Goal: Task Accomplishment & Management: Manage account settings

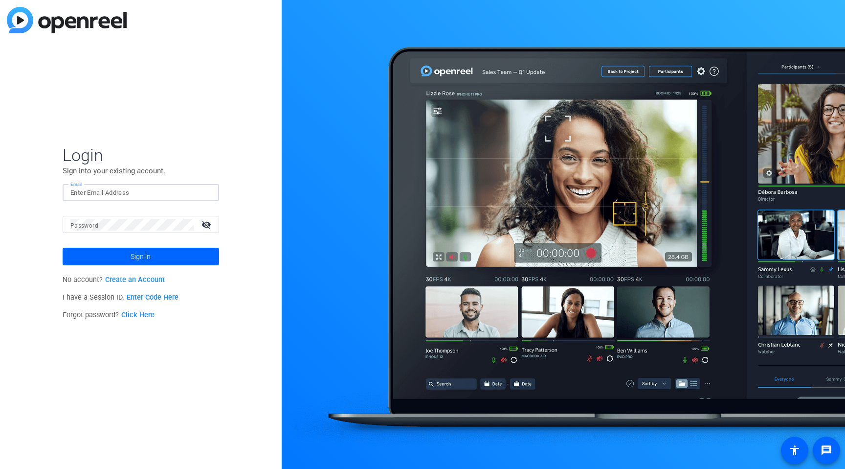
click at [105, 195] on input "Email" at bounding box center [140, 193] width 141 height 12
type input "[PERSON_NAME][EMAIL_ADDRESS][PERSON_NAME][DOMAIN_NAME]"
click at [82, 225] on mat-label "Password" at bounding box center [84, 225] width 28 height 7
click at [63, 247] on button "Sign in" at bounding box center [141, 256] width 157 height 18
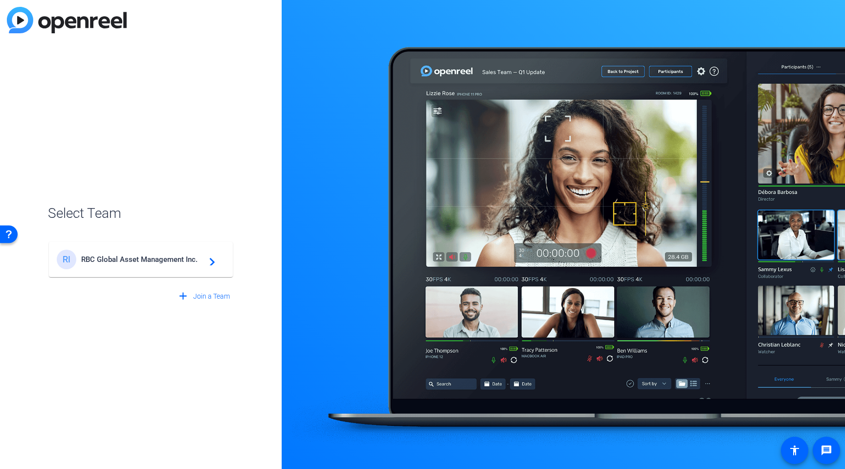
click at [124, 260] on span "RBC Global Asset Management Inc." at bounding box center [142, 259] width 122 height 9
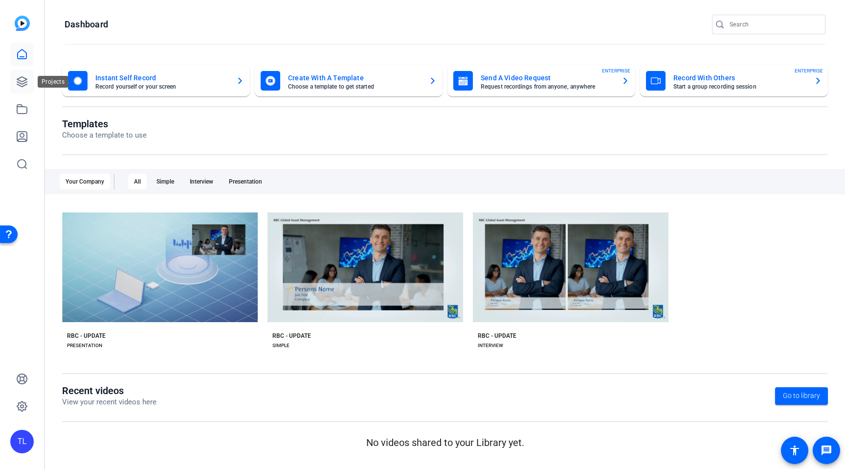
click at [20, 82] on icon at bounding box center [22, 82] width 12 height 12
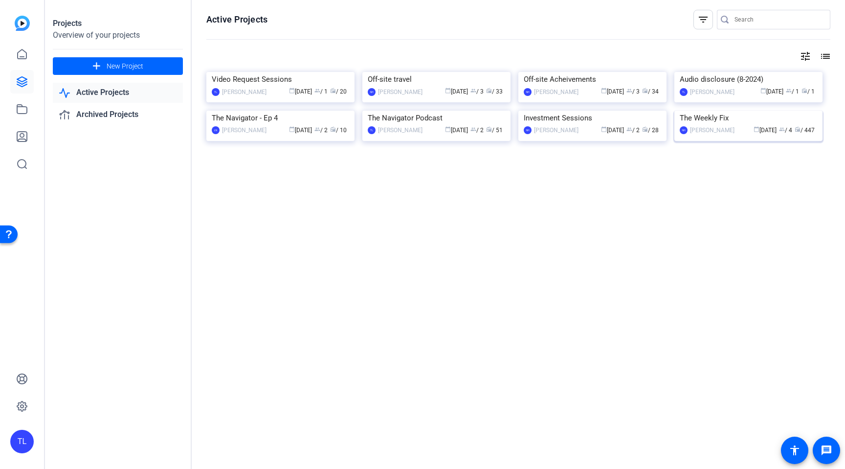
click at [733, 111] on img at bounding box center [748, 111] width 148 height 0
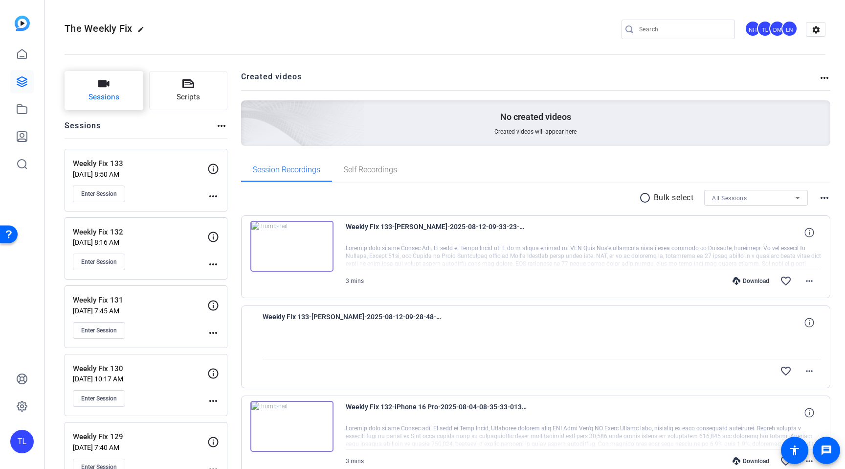
click at [102, 99] on span "Sessions" at bounding box center [104, 96] width 31 height 11
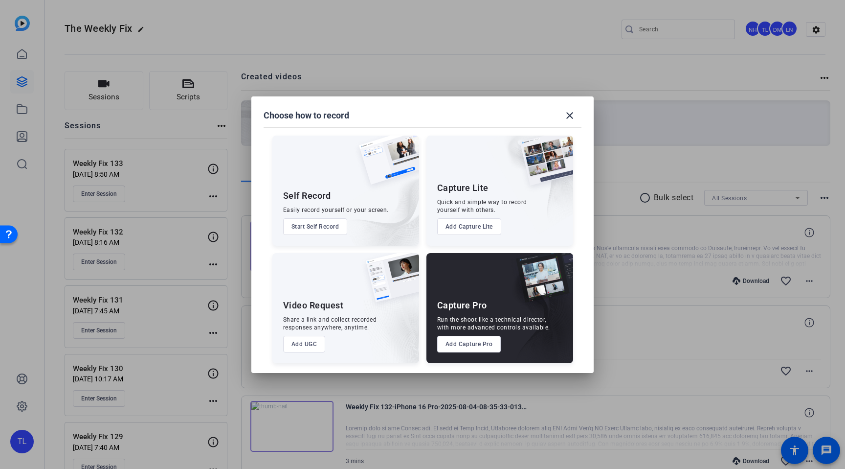
click at [474, 343] on button "Add Capture Pro" at bounding box center [469, 344] width 64 height 17
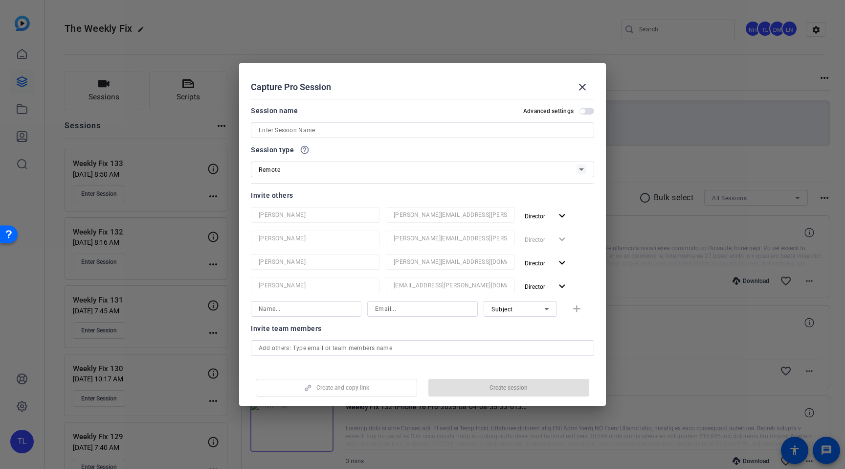
click at [347, 136] on div at bounding box center [423, 130] width 328 height 16
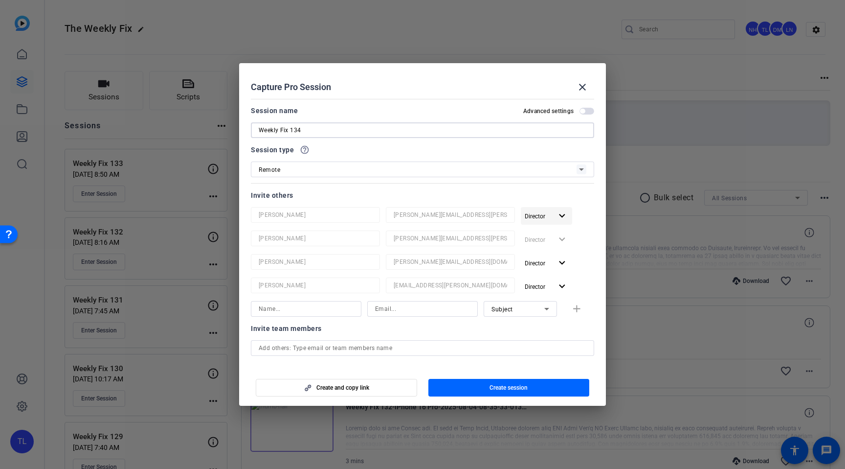
type input "Weekly Fix 134"
click at [564, 215] on mat-icon "expand_more" at bounding box center [562, 216] width 12 height 12
click at [558, 254] on span "Remove User" at bounding box center [547, 253] width 36 height 7
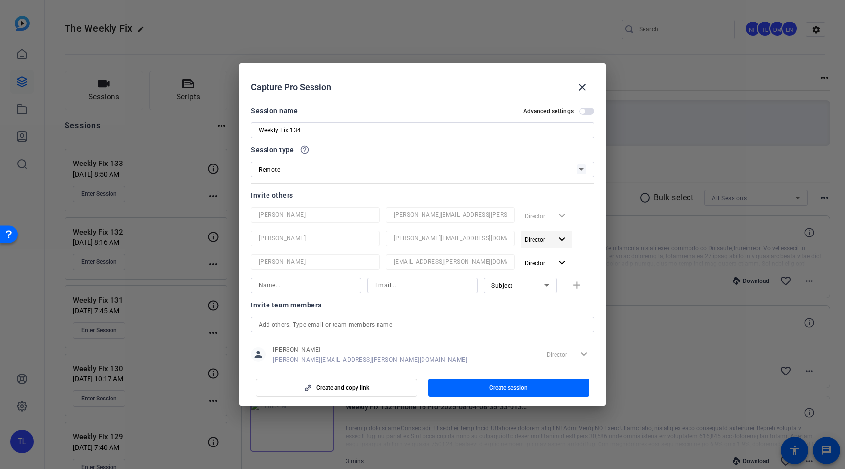
click at [561, 241] on mat-icon "expand_more" at bounding box center [562, 239] width 12 height 12
drag, startPoint x: 554, startPoint y: 277, endPoint x: 559, endPoint y: 276, distance: 5.5
click at [554, 277] on span "Remove User" at bounding box center [547, 276] width 36 height 7
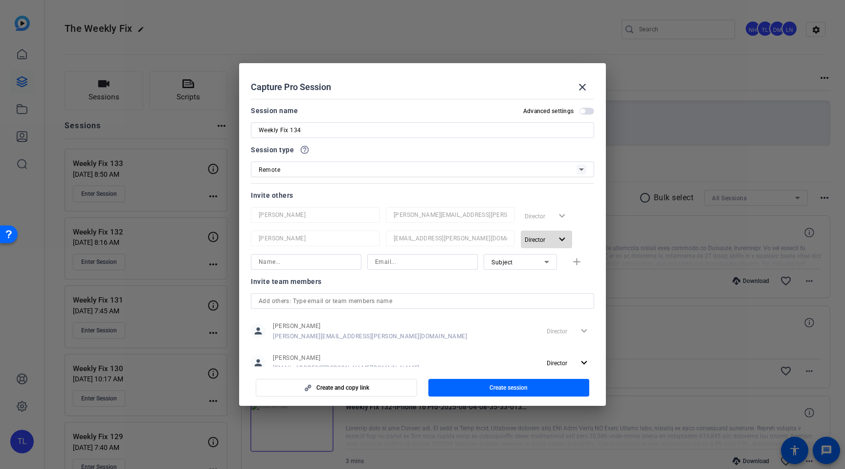
click at [563, 243] on mat-icon "expand_more" at bounding box center [562, 239] width 12 height 12
click at [545, 274] on span "Remove User" at bounding box center [547, 276] width 36 height 7
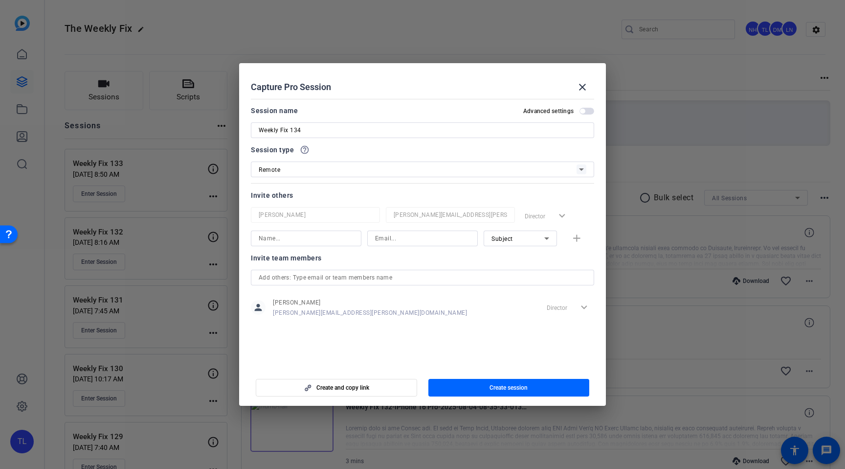
click at [292, 237] on input at bounding box center [306, 238] width 95 height 12
paste input "[PERSON_NAME][EMAIL_ADDRESS][PERSON_NAME][DOMAIN_NAME] [PERSON_NAME]"
drag, startPoint x: 297, startPoint y: 239, endPoint x: 209, endPoint y: 238, distance: 88.0
click at [209, 238] on div "Choose how to record close Self Record Easily record yourself or your screen. S…" at bounding box center [422, 234] width 845 height 469
type input "[PERSON_NAME]"
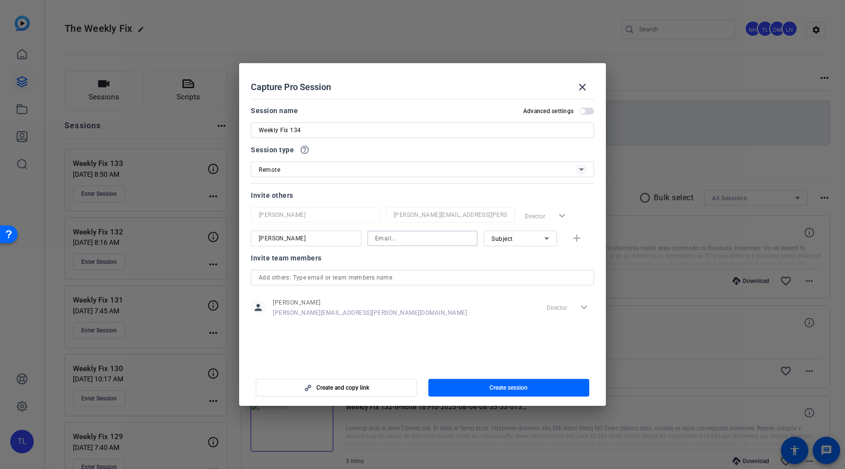
click at [399, 241] on input at bounding box center [422, 238] width 95 height 12
paste input "[PERSON_NAME][EMAIL_ADDRESS][PERSON_NAME][DOMAIN_NAME]"
type input "[PERSON_NAME][EMAIL_ADDRESS][PERSON_NAME][DOMAIN_NAME]"
click at [578, 242] on mat-icon "add" at bounding box center [577, 238] width 12 height 12
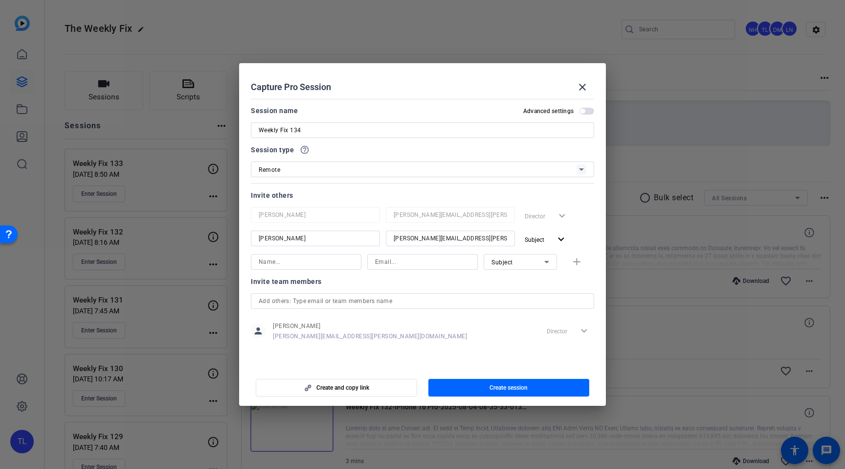
click at [505, 262] on span "Subject" at bounding box center [503, 262] width 22 height 7
click at [504, 292] on span "Watcher" at bounding box center [503, 297] width 23 height 12
click at [325, 267] on input at bounding box center [306, 262] width 95 height 12
paste input "[EMAIL_ADDRESS][PERSON_NAME][DOMAIN_NAME] [PERSON_NAME]"
drag, startPoint x: 308, startPoint y: 261, endPoint x: 222, endPoint y: 258, distance: 86.1
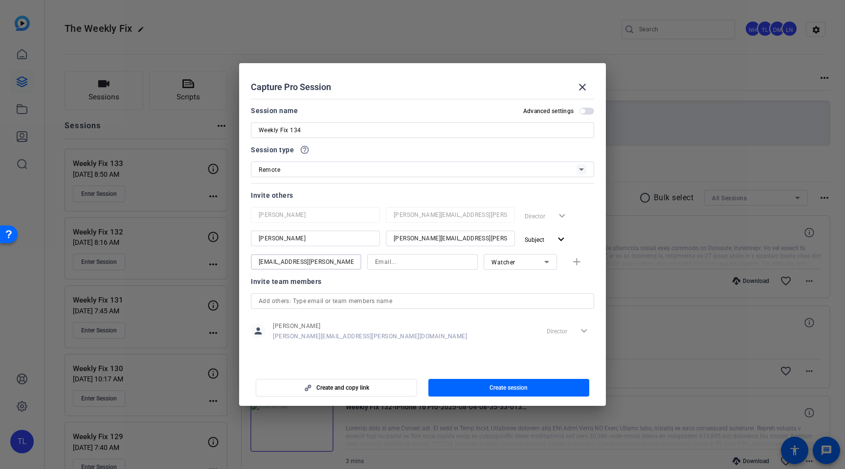
click at [222, 258] on div "Choose how to record close Self Record Easily record yourself or your screen. S…" at bounding box center [422, 234] width 845 height 469
type input "[PERSON_NAME]"
click at [413, 266] on input at bounding box center [422, 262] width 95 height 12
paste input "[EMAIL_ADDRESS][PERSON_NAME][DOMAIN_NAME]"
type input "[EMAIL_ADDRESS][PERSON_NAME][DOMAIN_NAME]"
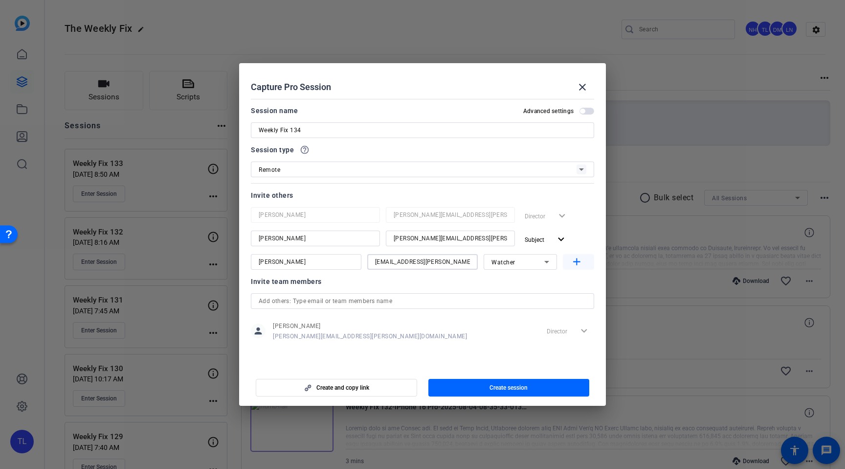
click at [580, 263] on mat-icon "add" at bounding box center [577, 262] width 12 height 12
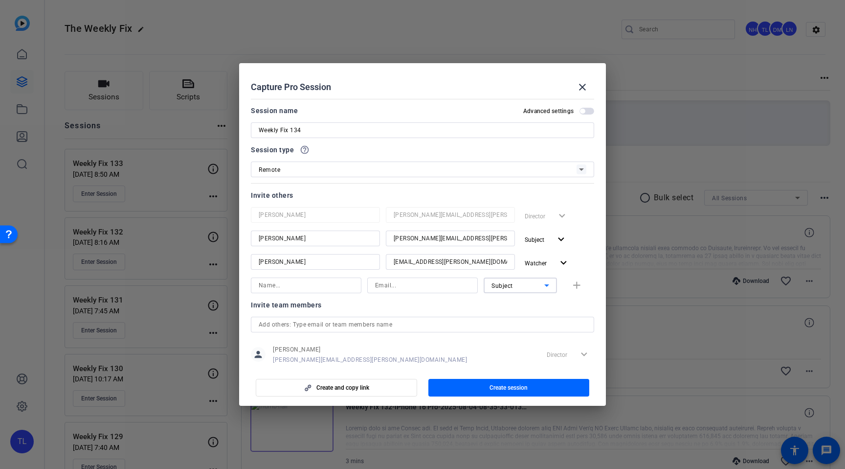
click at [526, 288] on div "Subject" at bounding box center [518, 285] width 53 height 12
click at [519, 317] on mat-option "Watcher" at bounding box center [520, 321] width 73 height 16
click at [300, 284] on input at bounding box center [306, 285] width 95 height 12
paste input "[PERSON_NAME][EMAIL_ADDRESS][PERSON_NAME][DOMAIN_NAME] [PERSON_NAME]"
drag, startPoint x: 308, startPoint y: 284, endPoint x: 218, endPoint y: 281, distance: 90.5
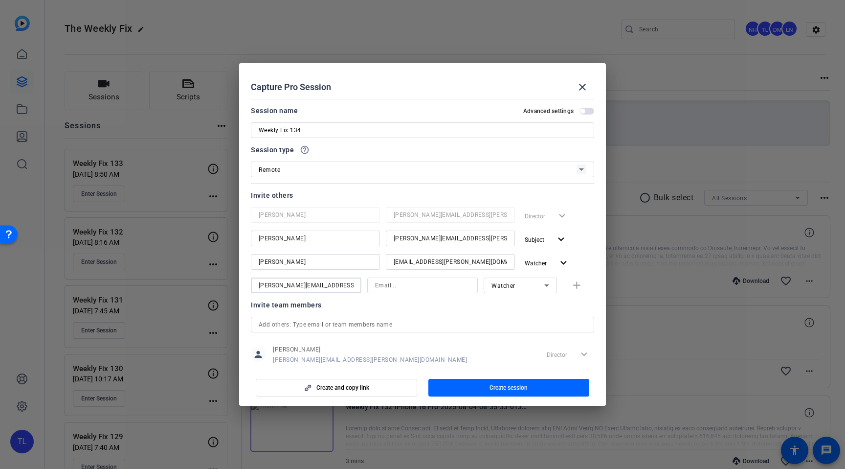
click at [218, 281] on div "Choose how to record close Self Record Easily record yourself or your screen. S…" at bounding box center [422, 234] width 845 height 469
type input "[PERSON_NAME]"
click at [421, 287] on input at bounding box center [422, 285] width 95 height 12
paste input "[PERSON_NAME][EMAIL_ADDRESS][PERSON_NAME][DOMAIN_NAME]"
type input "[PERSON_NAME][EMAIL_ADDRESS][PERSON_NAME][DOMAIN_NAME]"
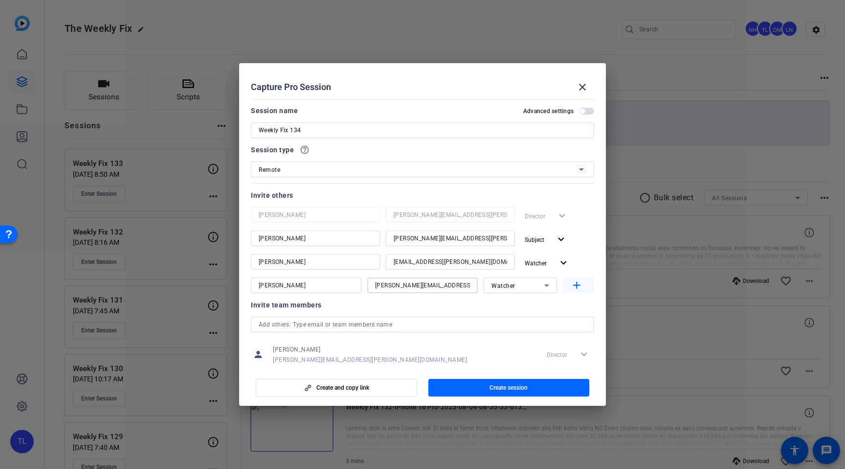
click at [582, 285] on mat-icon "add" at bounding box center [577, 285] width 12 height 12
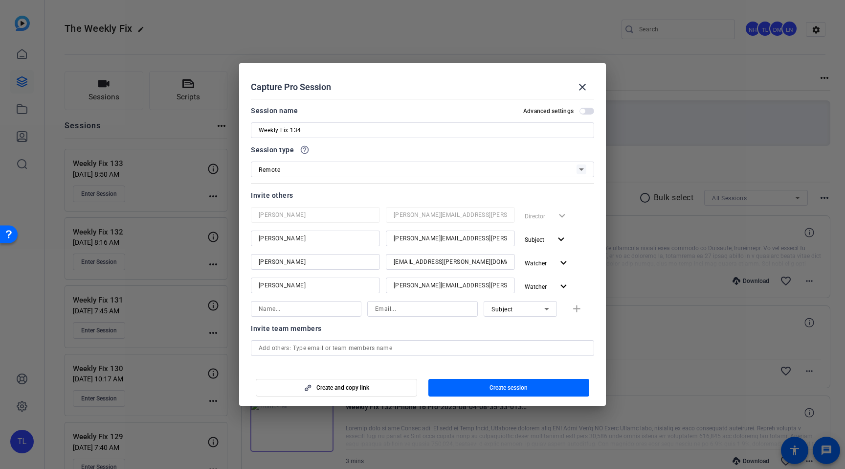
click at [521, 315] on div "Subject" at bounding box center [521, 309] width 58 height 16
click at [503, 339] on span "Watcher" at bounding box center [503, 344] width 23 height 12
drag, startPoint x: 345, startPoint y: 313, endPoint x: 338, endPoint y: 314, distance: 6.9
click at [345, 314] on input at bounding box center [306, 309] width 95 height 12
paste input "[PERSON_NAME] Russo [EMAIL_ADDRESS][PERSON_NAME][DOMAIN_NAME]"
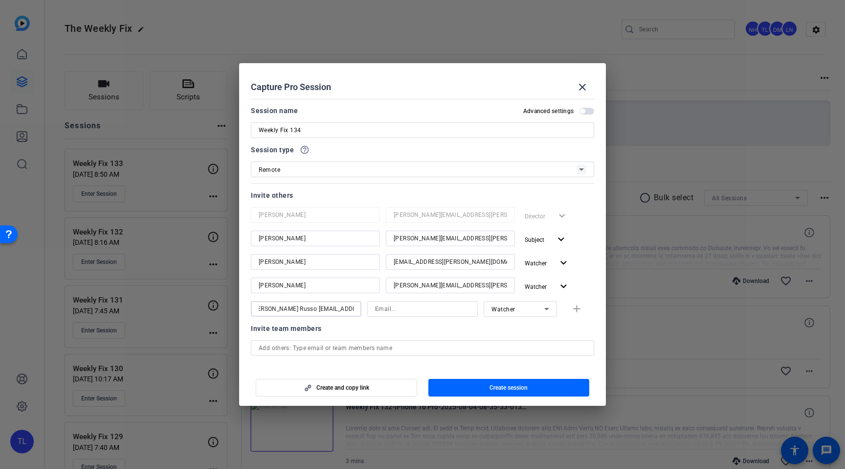
scroll to position [0, 8]
drag, startPoint x: 285, startPoint y: 308, endPoint x: 498, endPoint y: 308, distance: 213.2
click at [497, 308] on div "[PERSON_NAME] Russo [EMAIL_ADDRESS][PERSON_NAME][DOMAIN_NAME] Watcher add" at bounding box center [422, 309] width 343 height 16
type input "[PERSON_NAME]"
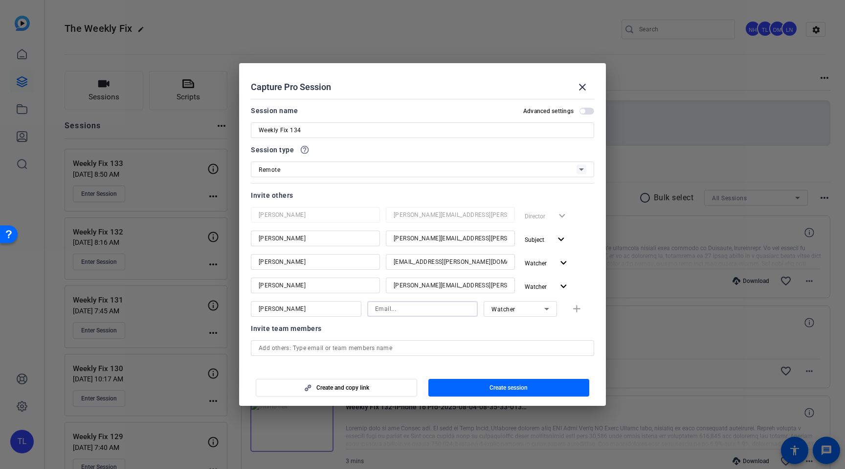
click at [438, 308] on input at bounding box center [422, 309] width 95 height 12
paste input "[PERSON_NAME][EMAIL_ADDRESS][PERSON_NAME][DOMAIN_NAME]"
type input "[PERSON_NAME][EMAIL_ADDRESS][PERSON_NAME][DOMAIN_NAME]"
click at [575, 311] on mat-icon "add" at bounding box center [577, 309] width 12 height 12
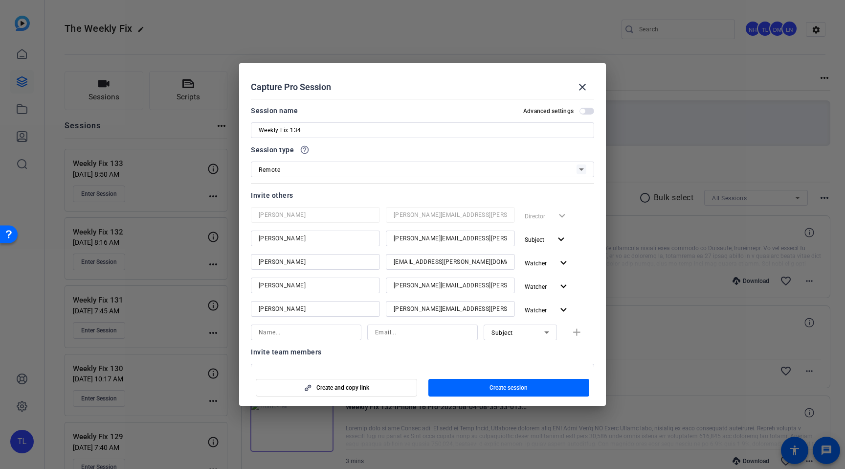
click at [529, 387] on span "button" at bounding box center [508, 387] width 161 height 23
